Goal: Check status

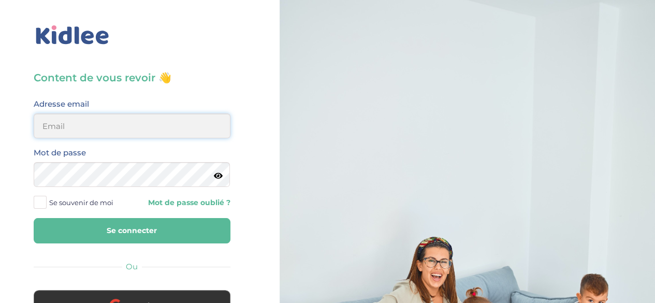
click at [135, 127] on input "email" at bounding box center [132, 125] width 197 height 25
click at [68, 203] on span "Se souvenir de moi" at bounding box center [81, 202] width 64 height 13
click at [0, 0] on input "Se souvenir de moi" at bounding box center [0, 0] width 0 height 0
click at [97, 125] on input "email" at bounding box center [132, 125] width 197 height 25
type input "[PERSON_NAME][EMAIL_ADDRESS][PERSON_NAME][DOMAIN_NAME]"
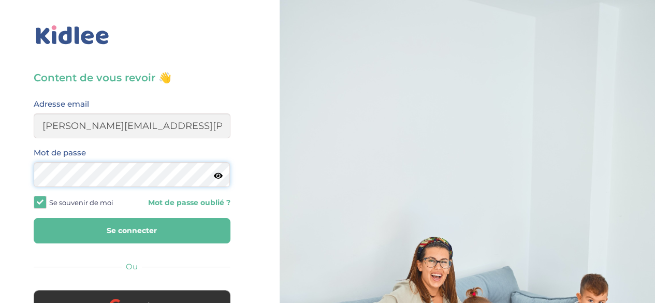
click at [34, 218] on button "Se connecter" at bounding box center [132, 230] width 197 height 25
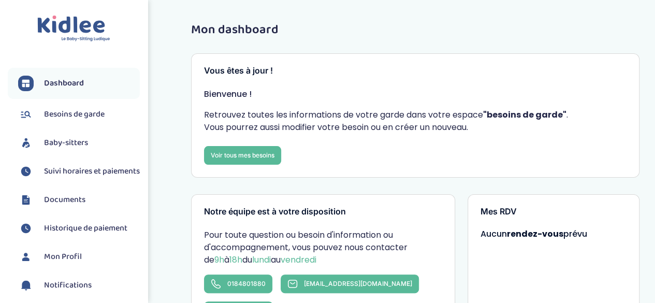
click at [66, 177] on span "Suivi horaires et paiements" at bounding box center [92, 171] width 96 height 12
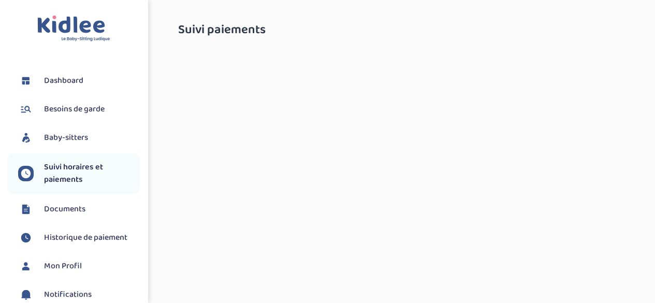
click at [445, 107] on div "Toggle navigation FAQ Sergent Diane Dashboard Besoins de garde Baby-sitters Doc…" at bounding box center [327, 181] width 655 height 363
select select "septembre 2025"
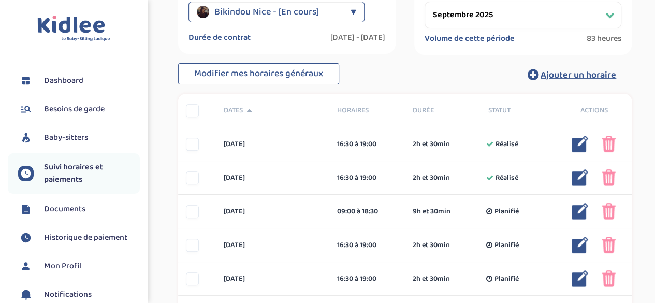
scroll to position [152, 0]
